Goal: Task Accomplishment & Management: Manage account settings

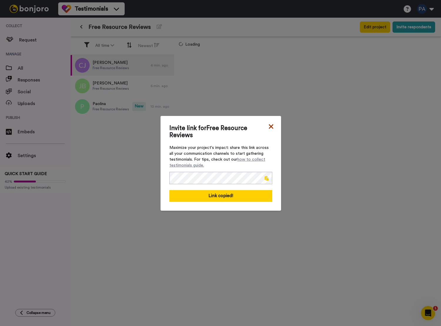
click at [268, 124] on icon at bounding box center [271, 126] width 6 height 7
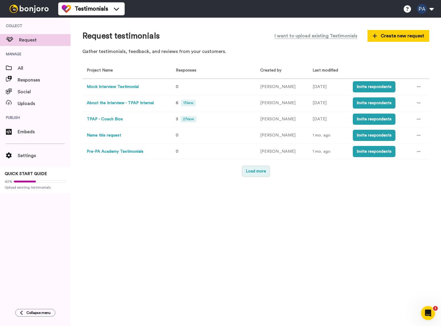
click at [248, 170] on button "Load more" at bounding box center [256, 171] width 28 height 11
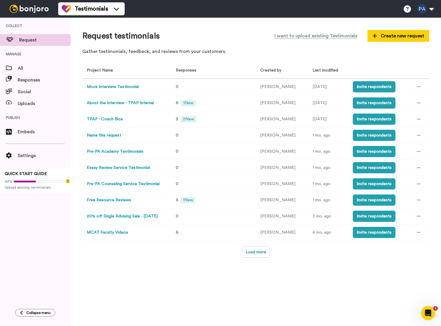
click at [118, 183] on button "Pre-PA Counseling Service Testimonial" at bounding box center [123, 184] width 73 height 6
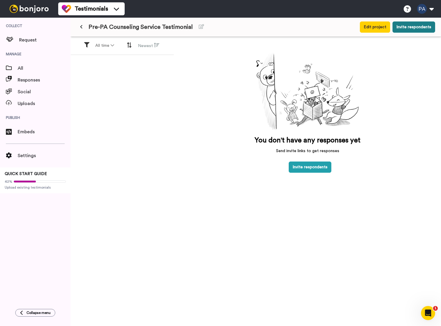
click at [406, 29] on button "Invite respondents" at bounding box center [414, 26] width 43 height 11
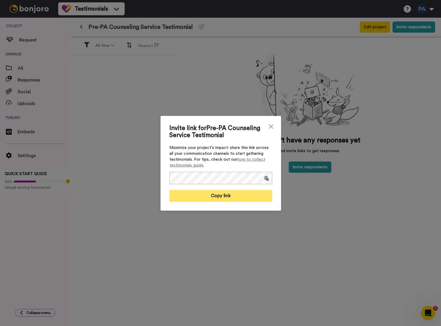
click at [242, 191] on button "Copy link" at bounding box center [220, 196] width 103 height 12
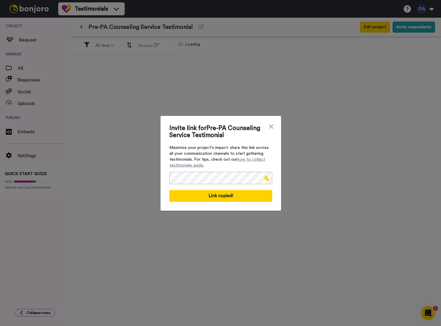
drag, startPoint x: 76, startPoint y: 67, endPoint x: 62, endPoint y: 56, distance: 18.5
click at [74, 65] on div "Invite link for Pre-PA Counseling Service Testimonial Maximize your project's i…" at bounding box center [220, 163] width 441 height 326
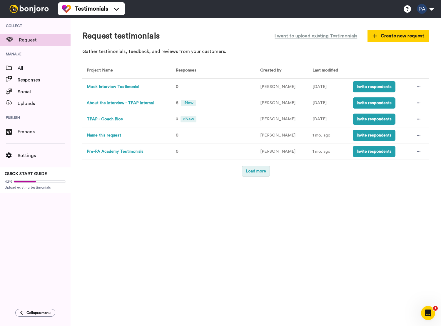
drag, startPoint x: 263, startPoint y: 174, endPoint x: 244, endPoint y: 171, distance: 19.4
click at [263, 174] on button "Load more" at bounding box center [256, 171] width 28 height 11
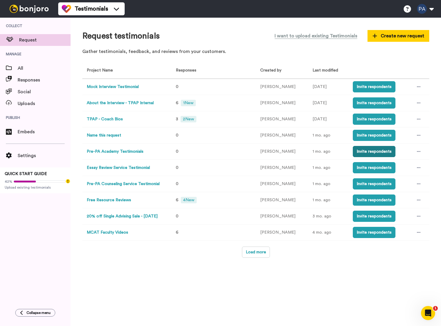
click at [368, 153] on button "Invite respondents" at bounding box center [374, 151] width 43 height 11
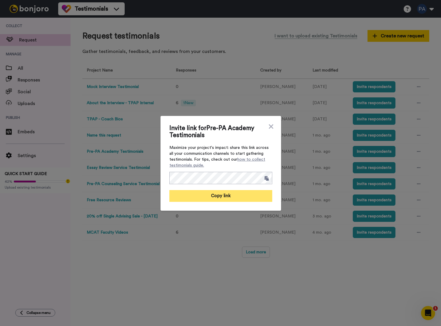
click at [218, 197] on button "Copy link" at bounding box center [220, 196] width 103 height 12
